Goal: Check status

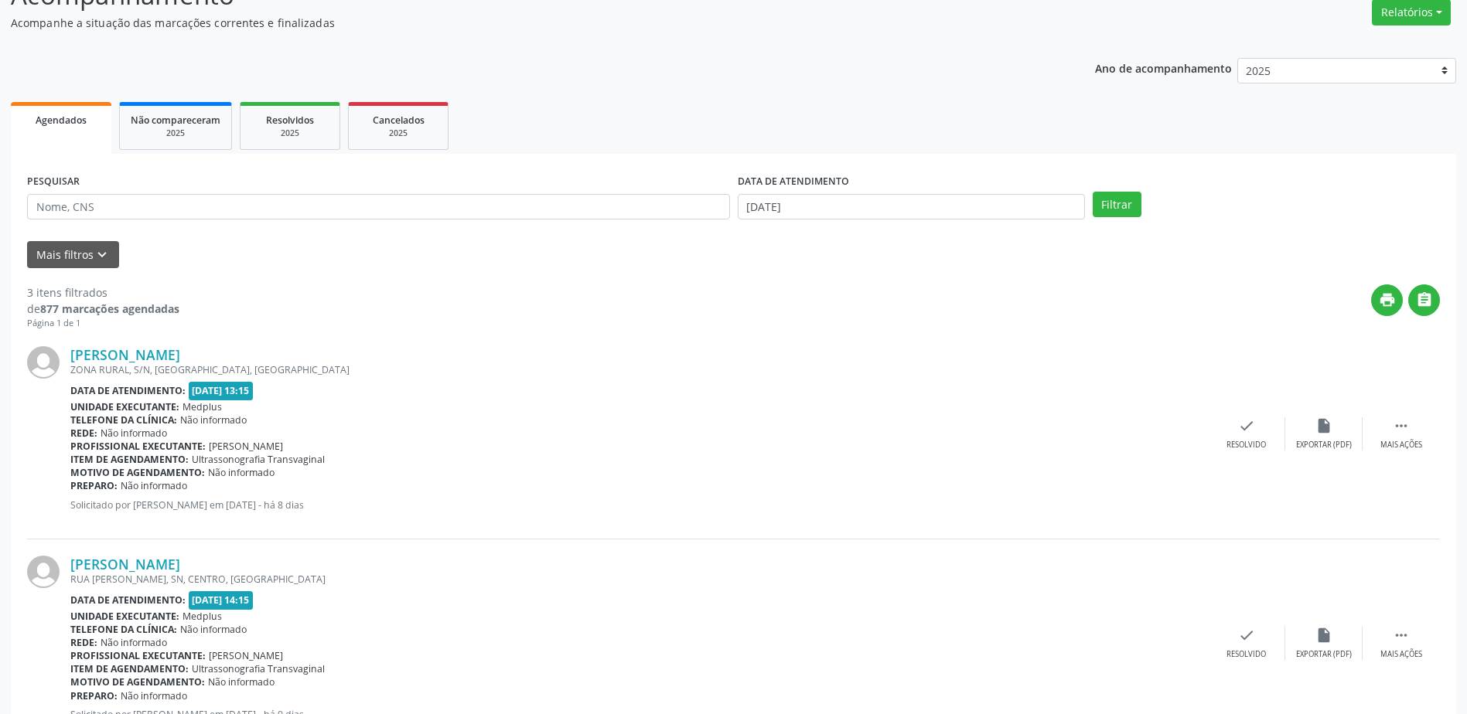
scroll to position [155, 0]
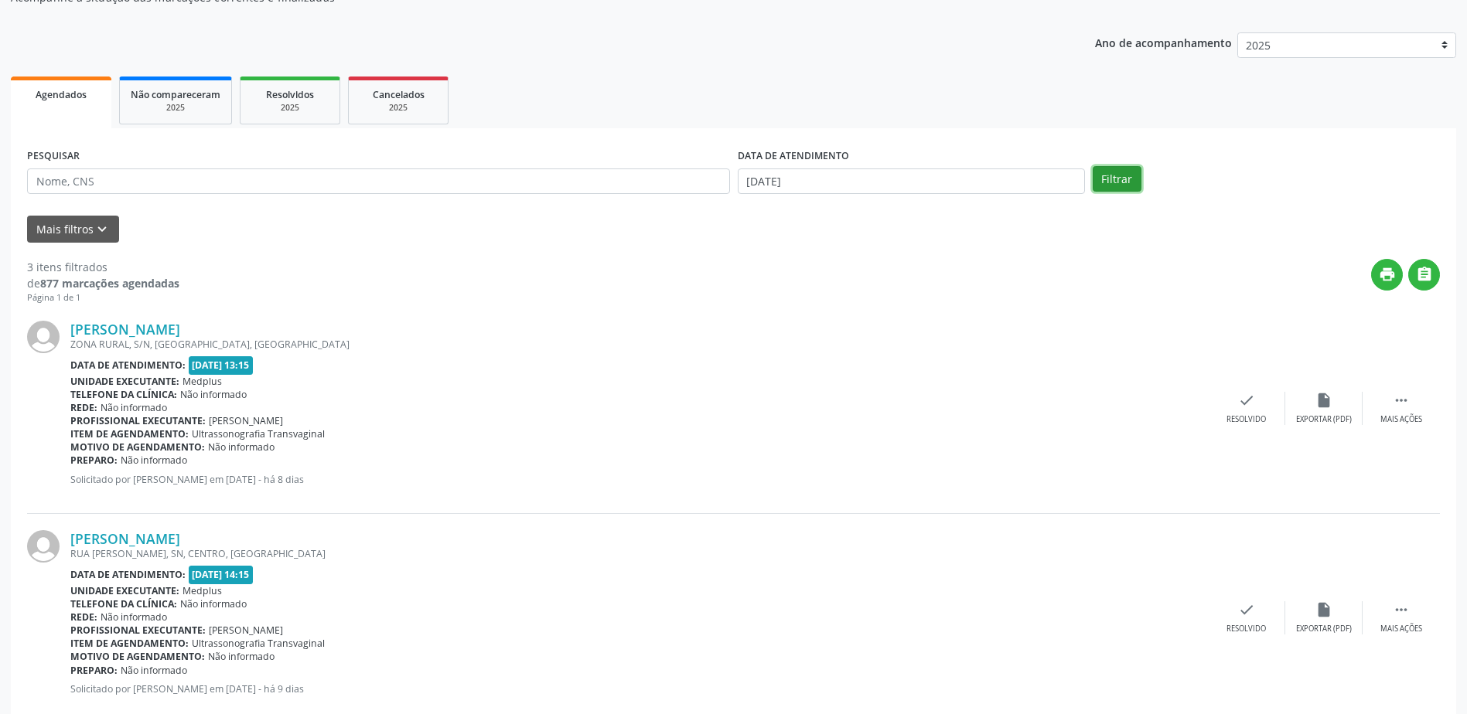
click at [1126, 184] on button "Filtrar" at bounding box center [1116, 179] width 49 height 26
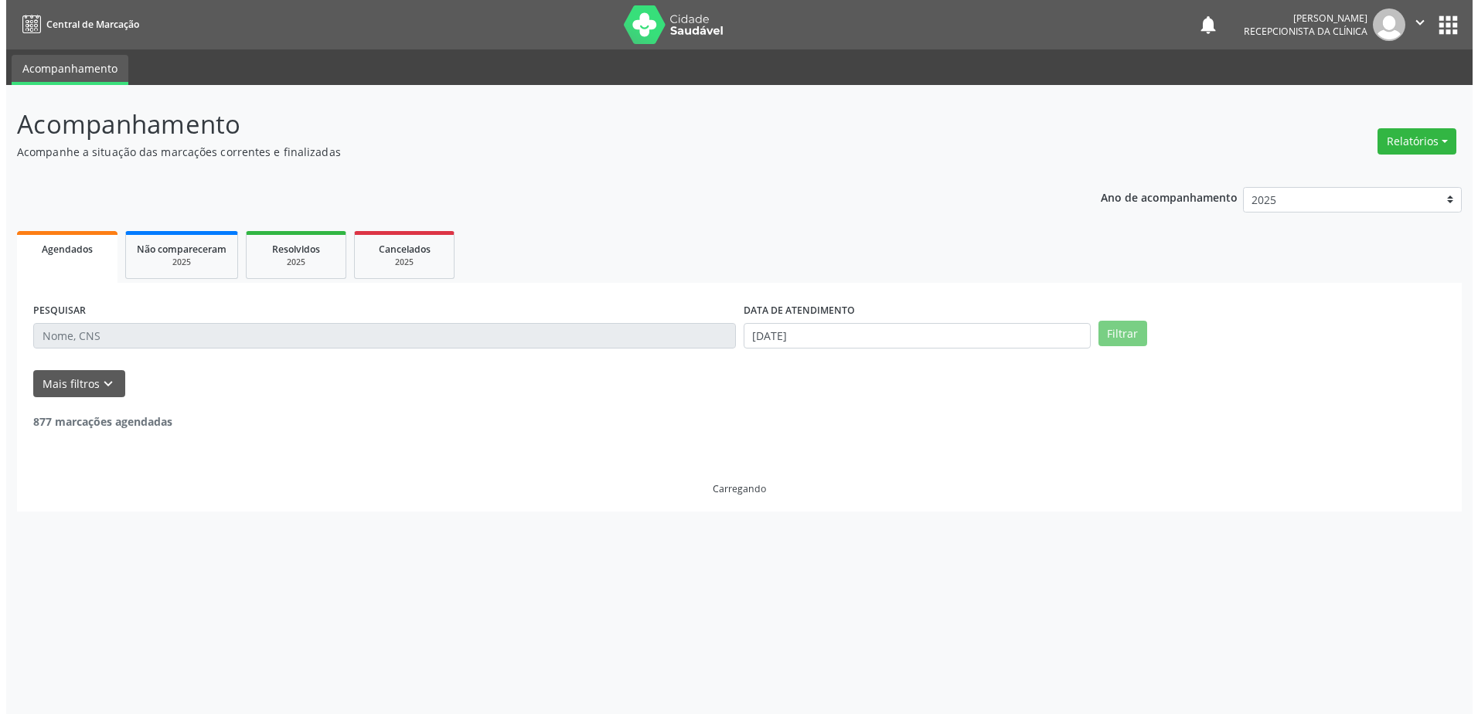
scroll to position [0, 0]
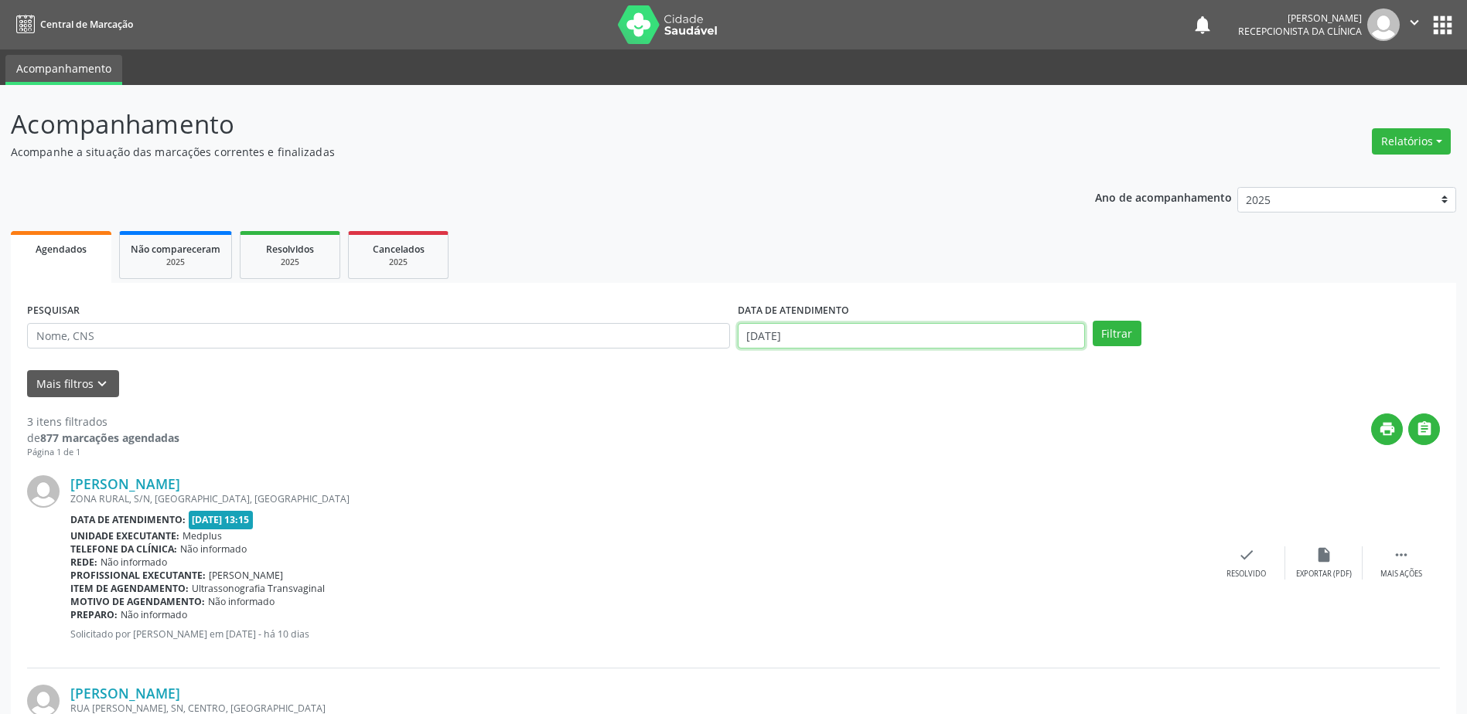
click at [800, 341] on input "[DATE]" at bounding box center [911, 336] width 347 height 26
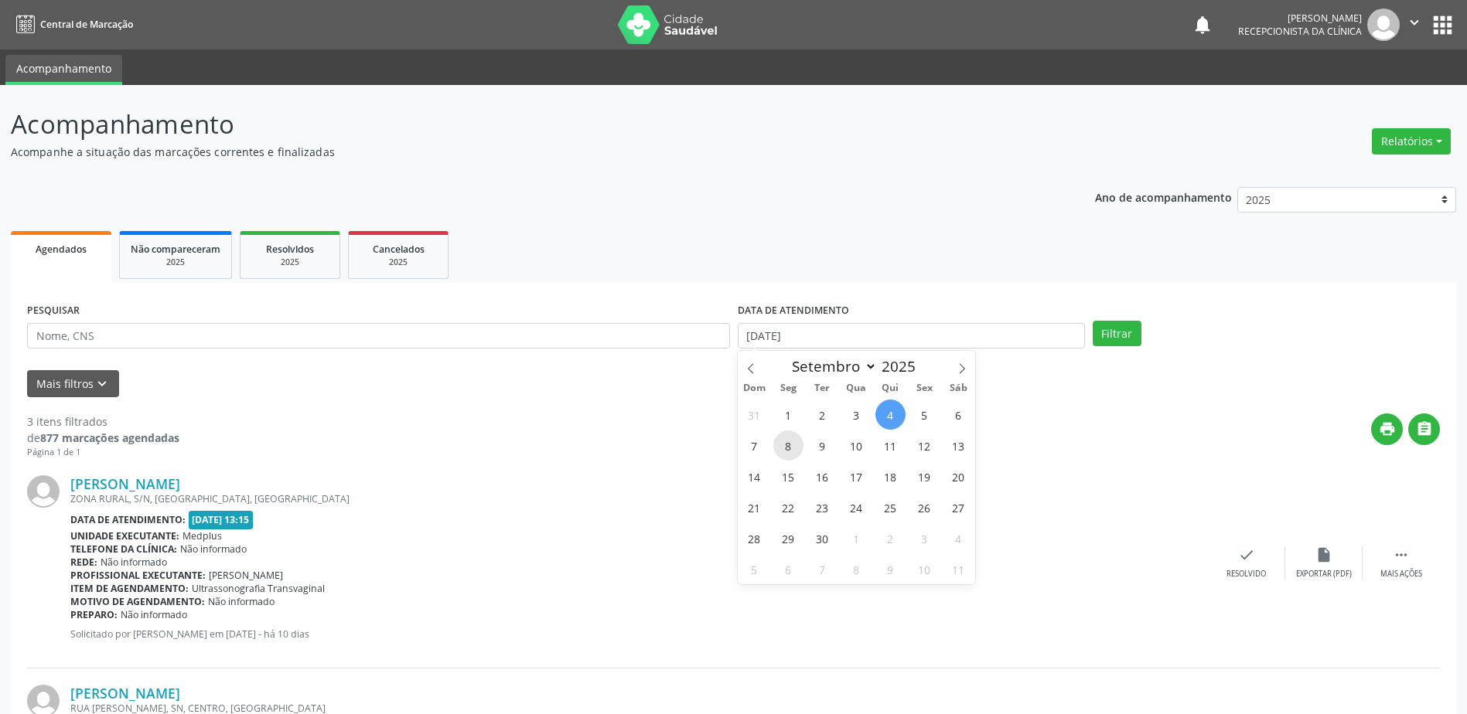
click at [792, 450] on span "8" at bounding box center [788, 446] width 30 height 30
type input "[DATE]"
click at [786, 447] on span "8" at bounding box center [788, 446] width 30 height 30
click at [1105, 335] on button "Filtrar" at bounding box center [1116, 334] width 49 height 26
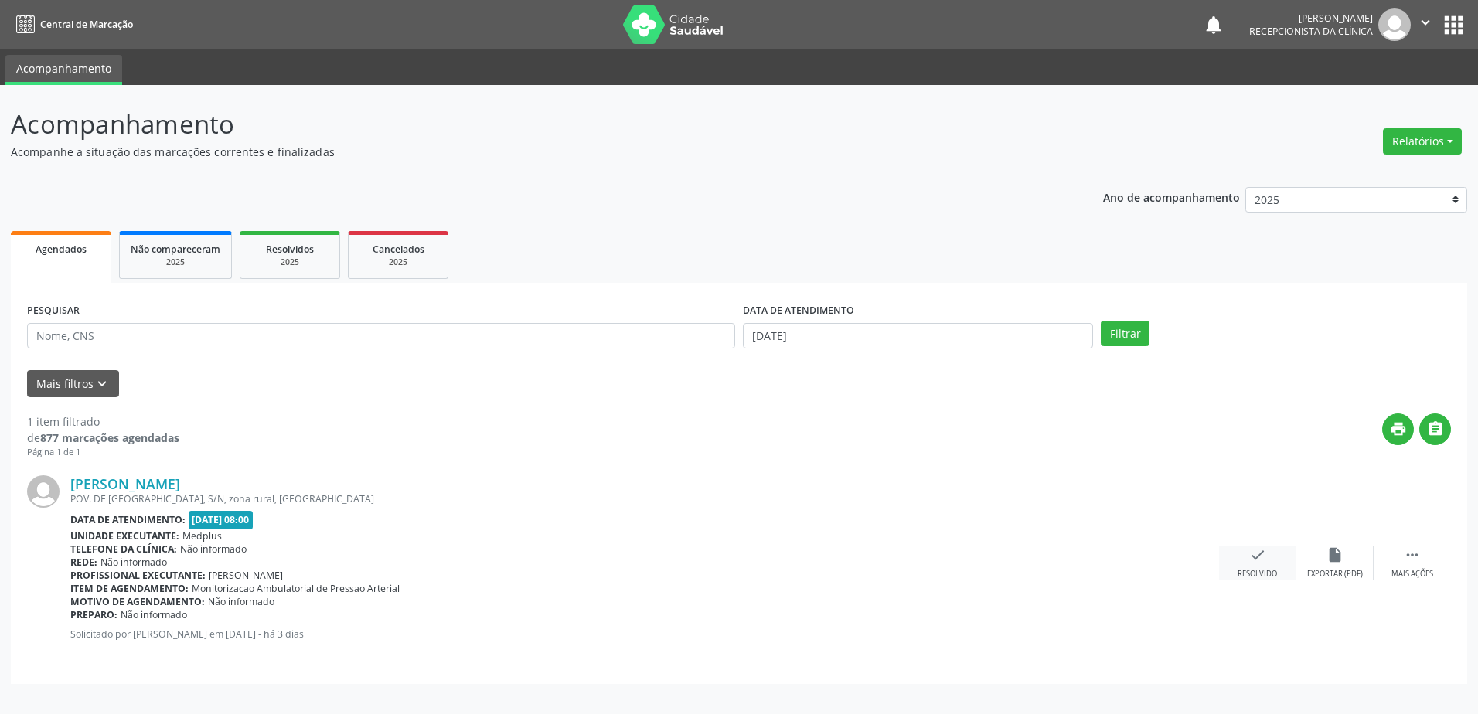
click at [1241, 573] on div "Resolvido" at bounding box center [1257, 574] width 39 height 11
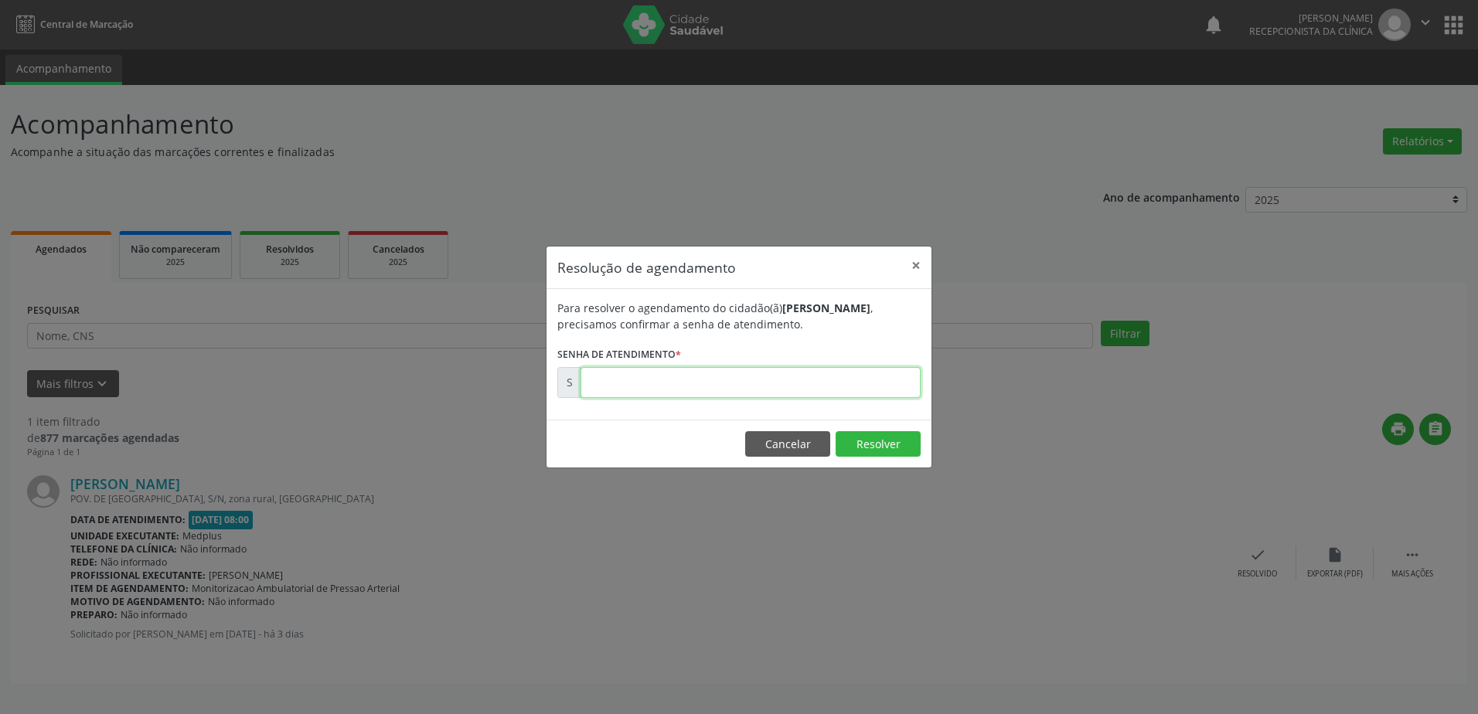
click at [585, 384] on input "text" at bounding box center [751, 382] width 340 height 31
type input "00175562"
click at [868, 443] on button "Resolver" at bounding box center [878, 444] width 85 height 26
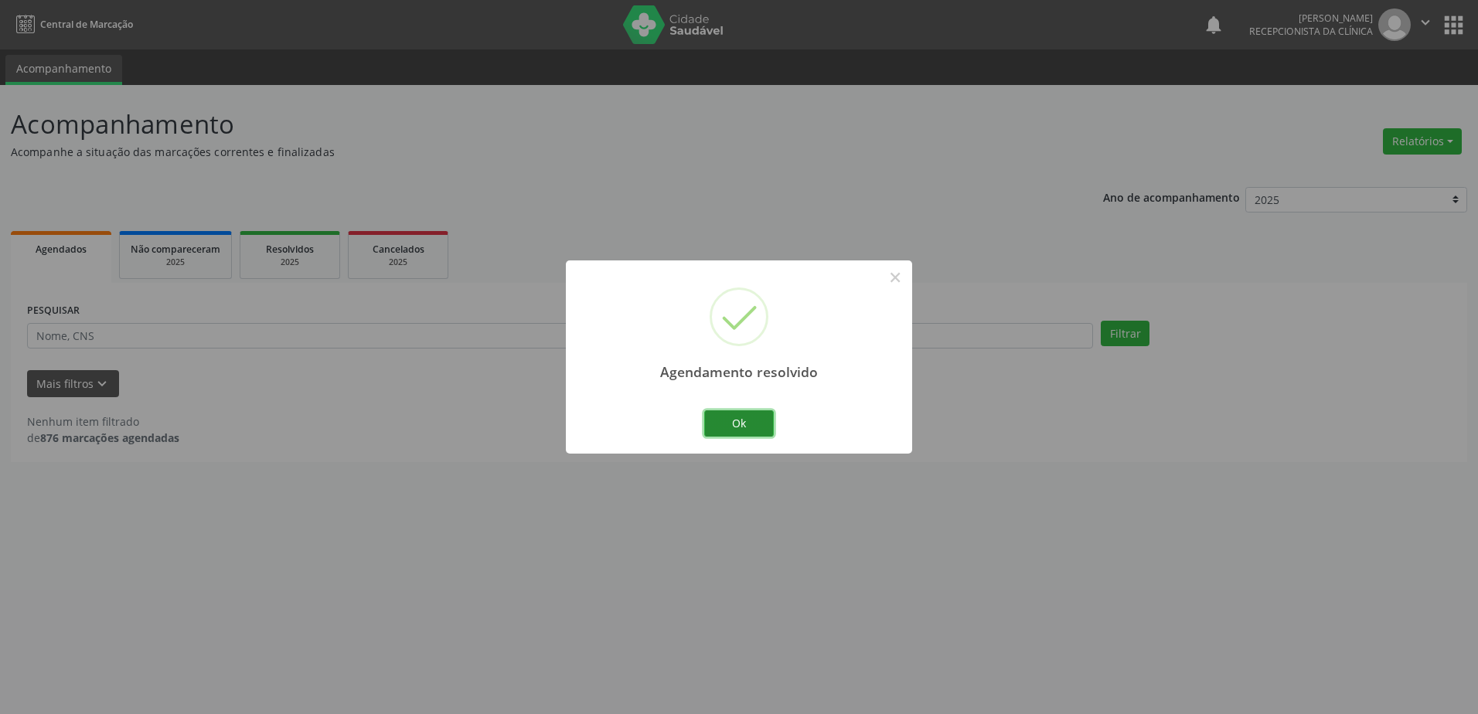
click at [740, 428] on button "Ok" at bounding box center [739, 424] width 70 height 26
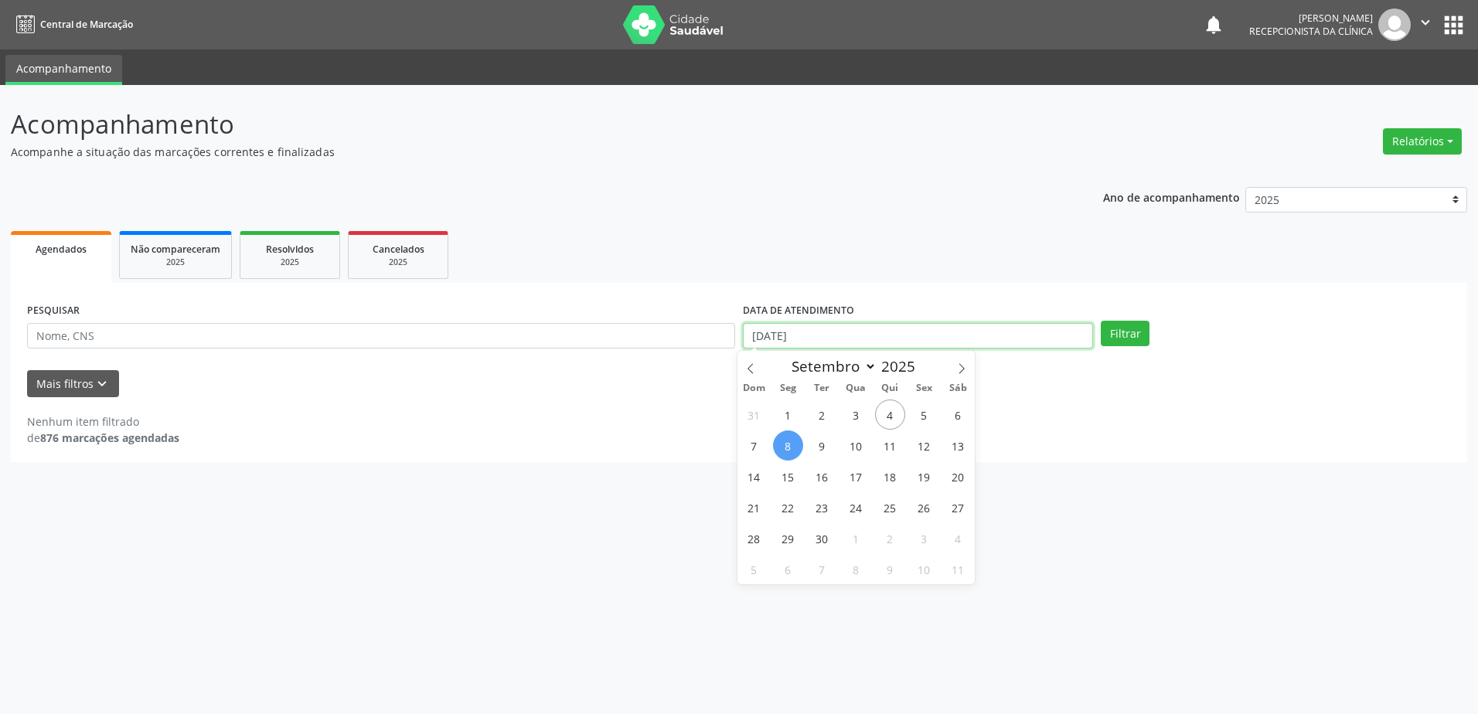
click at [995, 329] on input "[DATE]" at bounding box center [918, 336] width 350 height 26
click at [824, 456] on span "9" at bounding box center [822, 446] width 30 height 30
type input "[DATE]"
click at [824, 456] on span "9" at bounding box center [822, 446] width 30 height 30
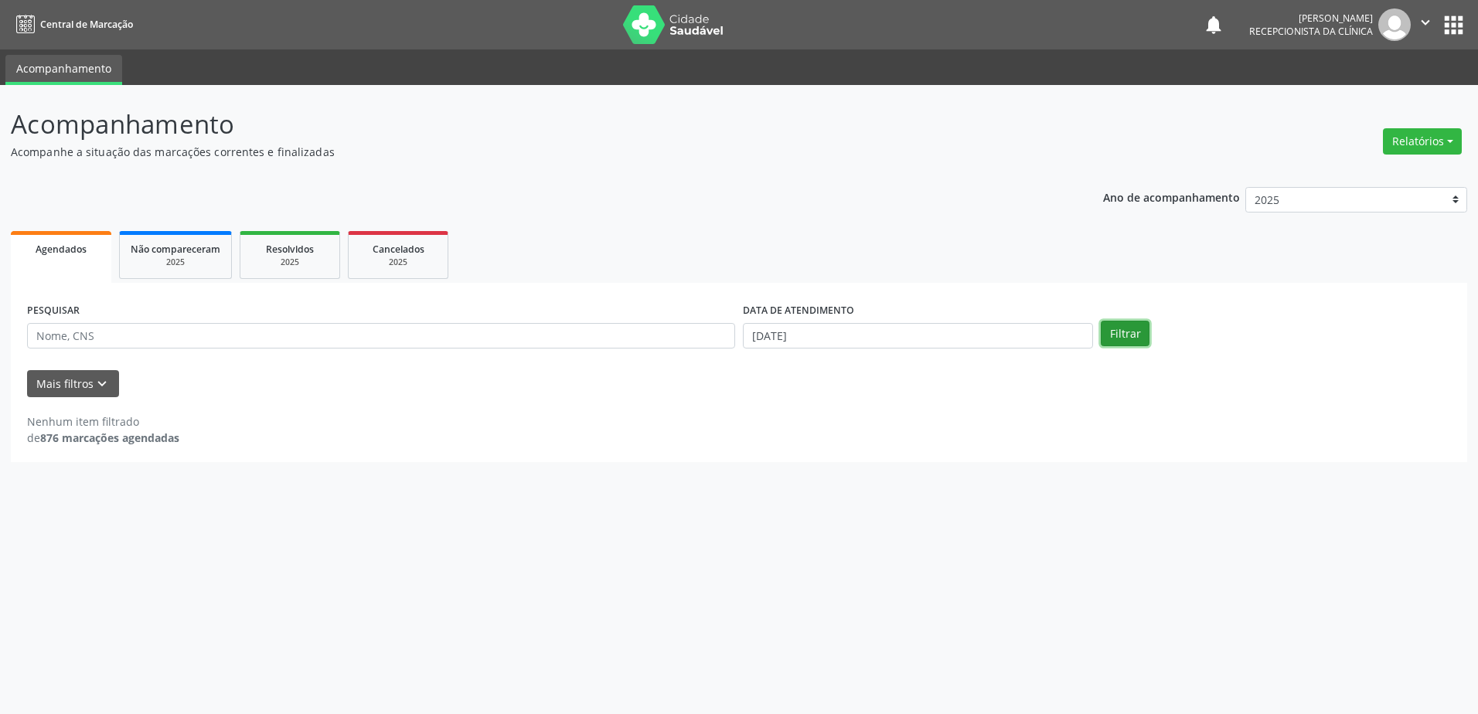
click at [1119, 335] on button "Filtrar" at bounding box center [1125, 334] width 49 height 26
click at [867, 337] on input "[DATE]" at bounding box center [918, 336] width 350 height 26
click at [781, 444] on span "8" at bounding box center [788, 446] width 30 height 30
type input "[DATE]"
click at [781, 444] on span "8" at bounding box center [788, 446] width 30 height 30
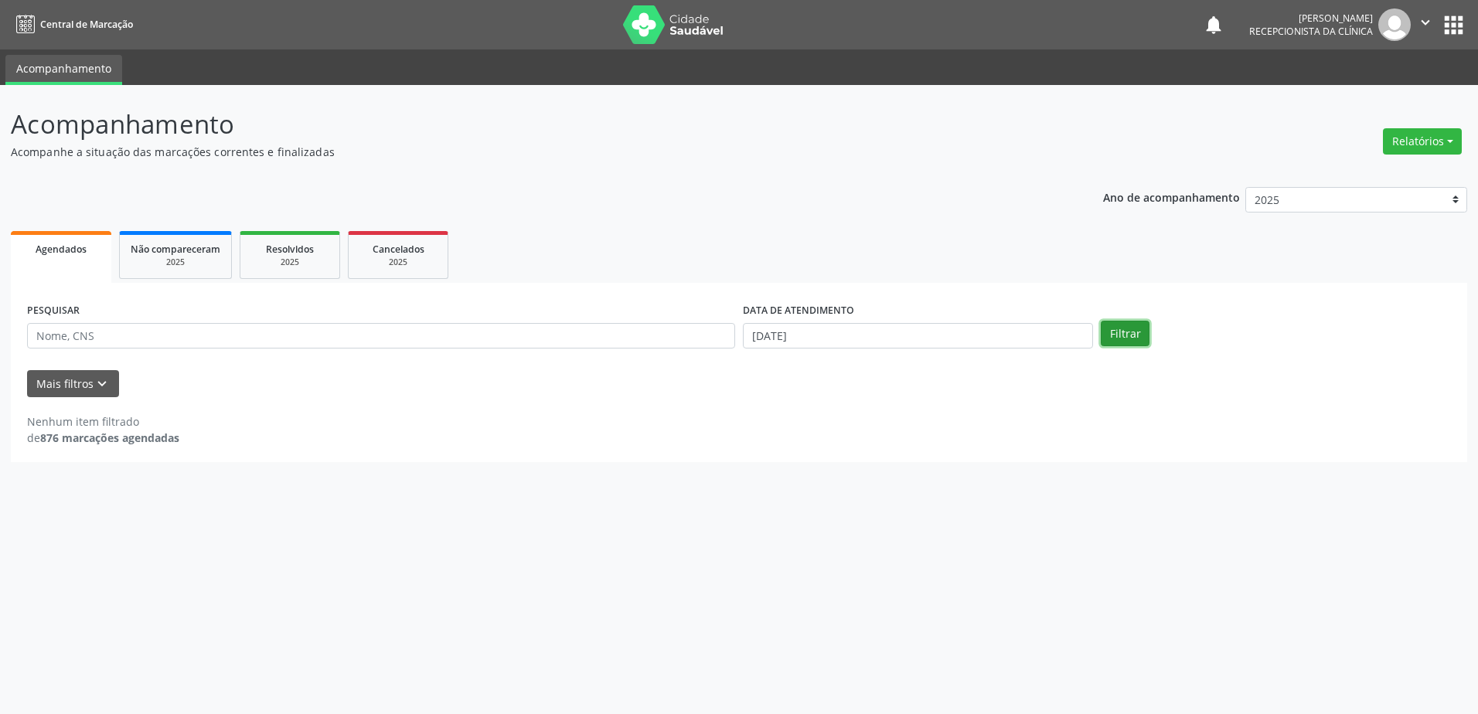
click at [1129, 329] on button "Filtrar" at bounding box center [1125, 334] width 49 height 26
